Goal: Information Seeking & Learning: Learn about a topic

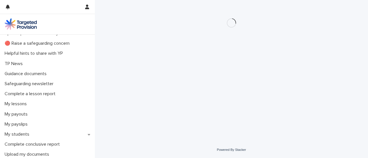
scroll to position [17, 0]
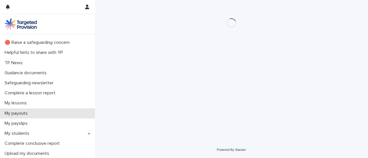
click at [86, 114] on div "My payouts" at bounding box center [47, 114] width 95 height 10
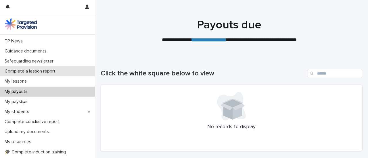
scroll to position [44, 0]
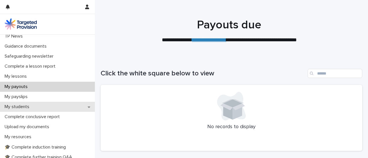
click at [84, 107] on div "My students" at bounding box center [47, 107] width 95 height 10
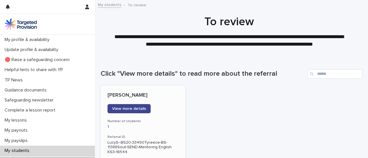
click at [123, 111] on span "View more details" at bounding box center [129, 109] width 34 height 4
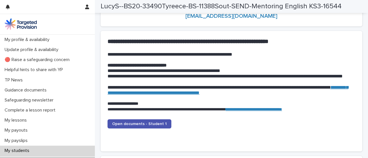
scroll to position [555, 0]
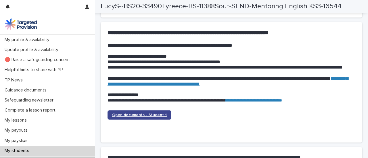
click at [124, 116] on span "Open documents - Student 1" at bounding box center [139, 115] width 55 height 4
click at [153, 115] on span "Open documents - Student 1" at bounding box center [139, 115] width 55 height 4
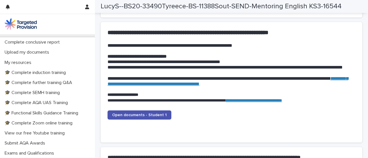
scroll to position [159, 0]
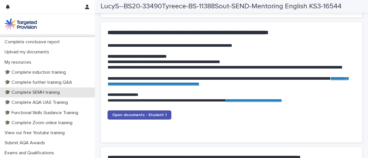
click at [34, 91] on p "🎓 Complete SEMH training" at bounding box center [33, 92] width 62 height 5
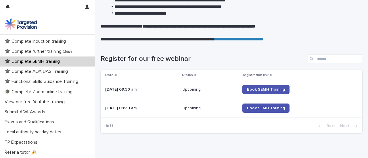
scroll to position [150, 0]
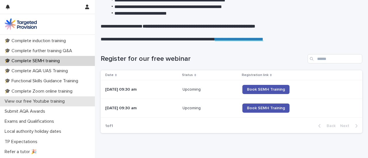
click at [61, 101] on p "View our free Youtube training" at bounding box center [35, 101] width 67 height 5
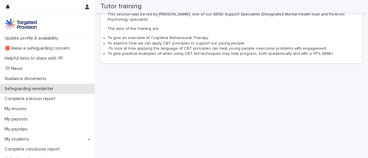
scroll to position [12, 0]
click at [59, 89] on div "Safeguarding newsletter" at bounding box center [47, 88] width 95 height 10
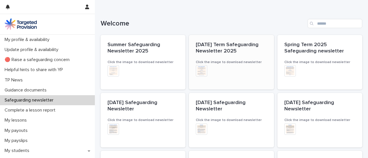
scroll to position [51, 0]
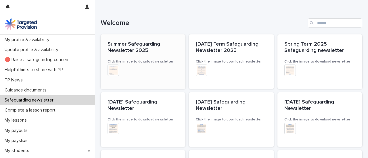
click at [132, 64] on h3 "Click the image to download newsletter" at bounding box center [142, 61] width 71 height 5
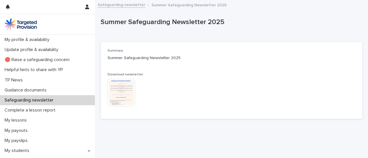
click at [124, 94] on img at bounding box center [121, 93] width 28 height 28
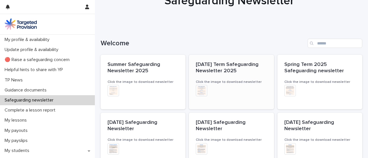
scroll to position [30, 0]
click at [200, 92] on img at bounding box center [201, 90] width 11 height 11
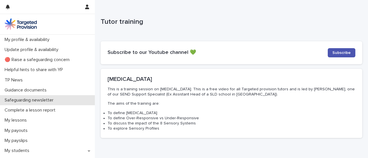
click at [43, 100] on p "Safeguarding newsletter" at bounding box center [30, 100] width 56 height 5
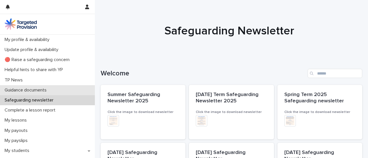
click at [39, 89] on p "Guidance documents" at bounding box center [26, 90] width 49 height 5
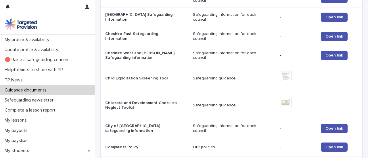
scroll to position [615, 0]
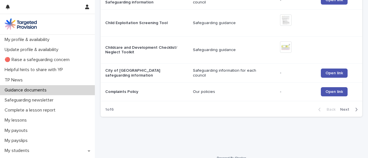
click at [341, 108] on span "Next" at bounding box center [346, 110] width 13 height 4
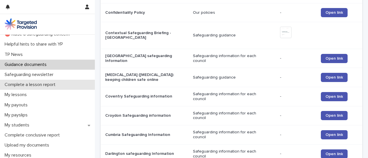
scroll to position [26, 0]
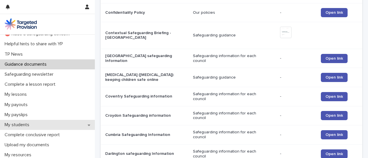
click at [88, 124] on icon at bounding box center [89, 125] width 3 height 4
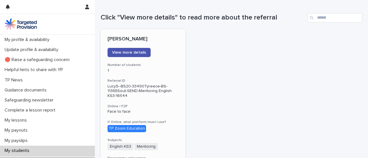
scroll to position [55, 0]
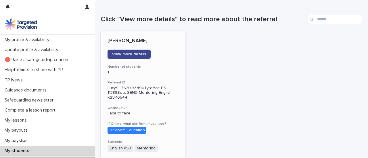
click at [133, 55] on span "View more details" at bounding box center [129, 54] width 34 height 4
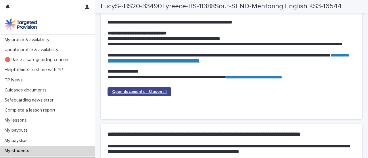
scroll to position [578, 0]
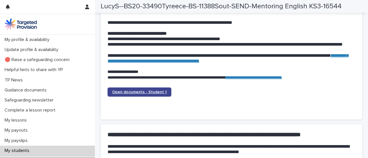
click at [143, 92] on span "Open documents - Student 1" at bounding box center [139, 92] width 55 height 4
